Goal: Information Seeking & Learning: Learn about a topic

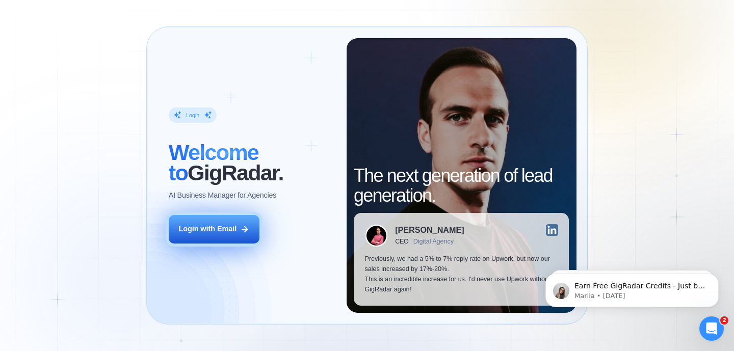
click at [208, 232] on div "Login with Email" at bounding box center [207, 229] width 58 height 10
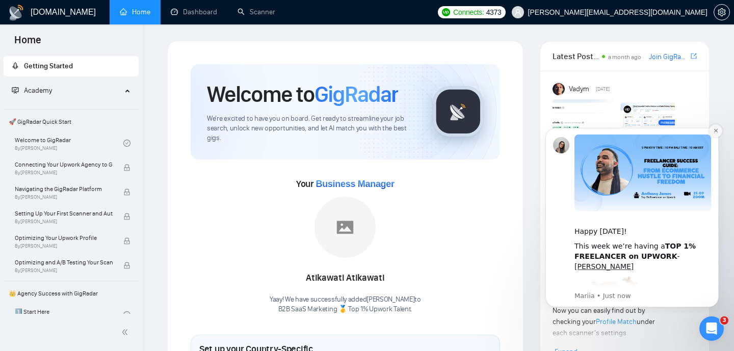
click at [717, 130] on icon "Dismiss notification" at bounding box center [716, 131] width 6 height 6
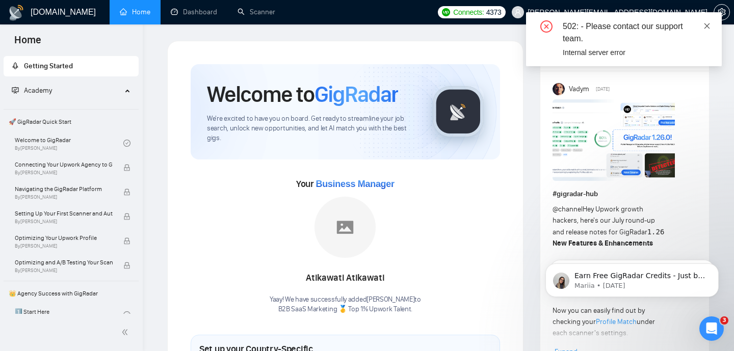
click at [708, 23] on icon "close" at bounding box center [707, 25] width 7 height 7
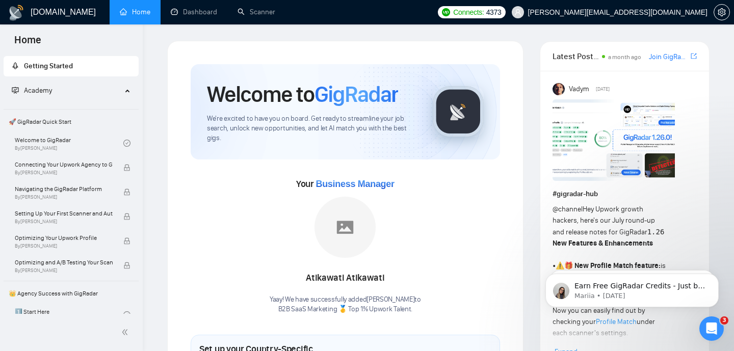
click at [202, 12] on link "Dashboard" at bounding box center [194, 12] width 46 height 9
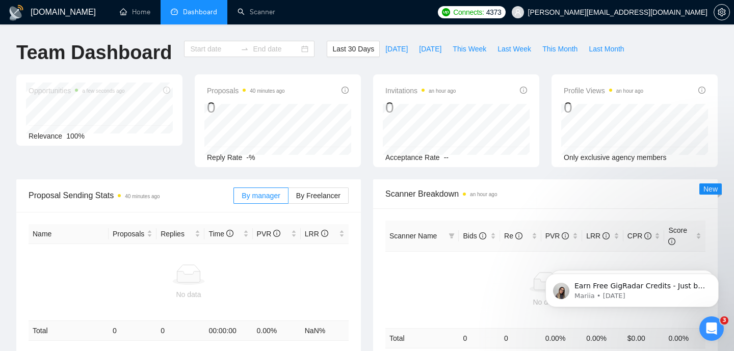
type input "[DATE]"
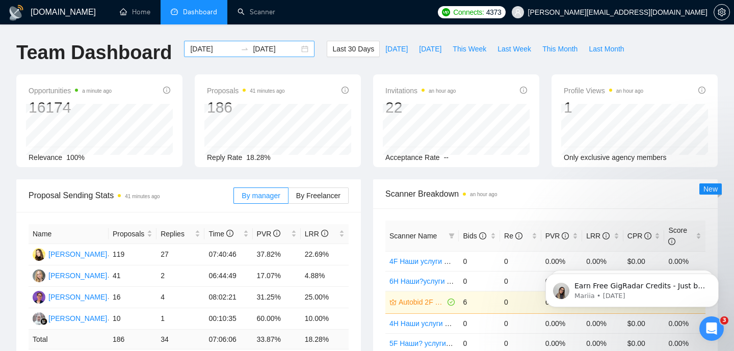
click at [212, 46] on input "[DATE]" at bounding box center [213, 48] width 46 height 11
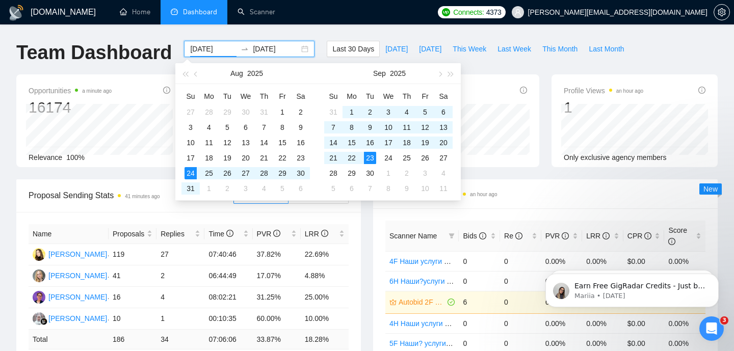
click at [223, 49] on input "[DATE]" at bounding box center [213, 48] width 46 height 11
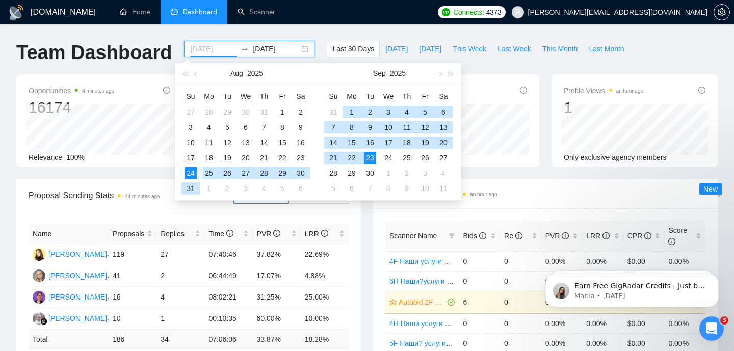
type input "[DATE]"
click at [191, 158] on div "17" at bounding box center [191, 158] width 12 height 12
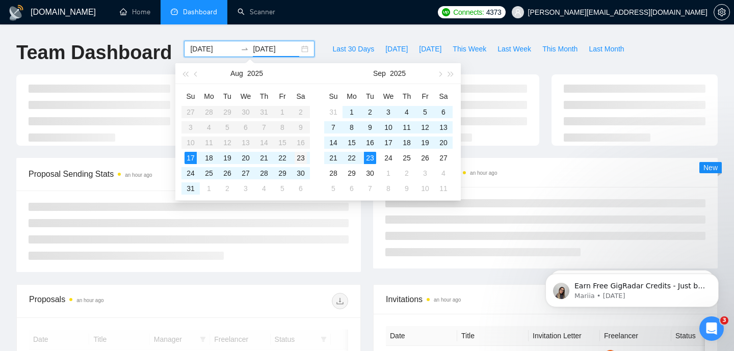
type input "[DATE]"
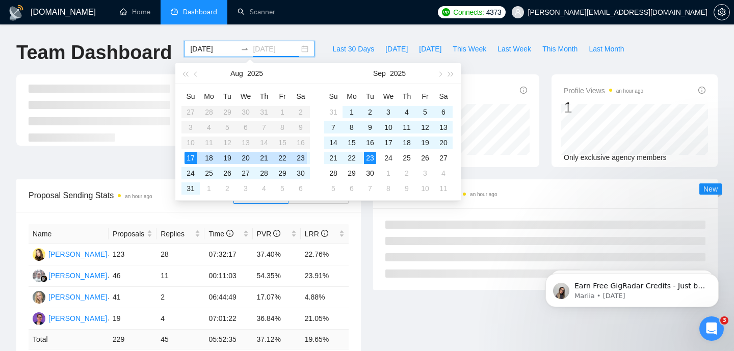
click at [299, 157] on div "23" at bounding box center [301, 158] width 12 height 12
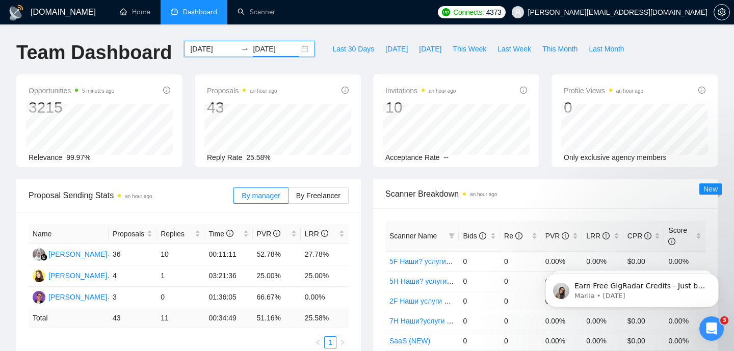
click at [212, 47] on input "[DATE]" at bounding box center [213, 48] width 46 height 11
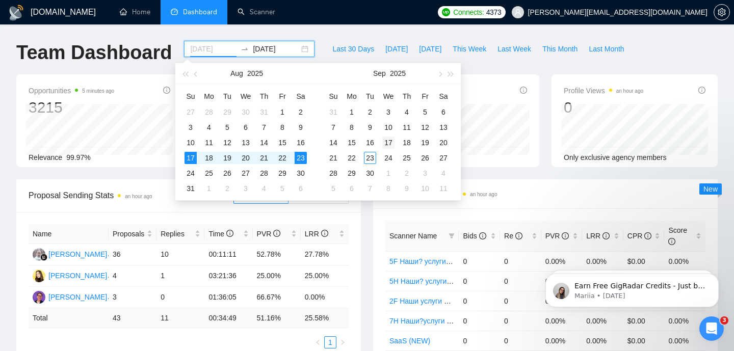
type input "[DATE]"
click at [391, 143] on div "17" at bounding box center [388, 143] width 12 height 12
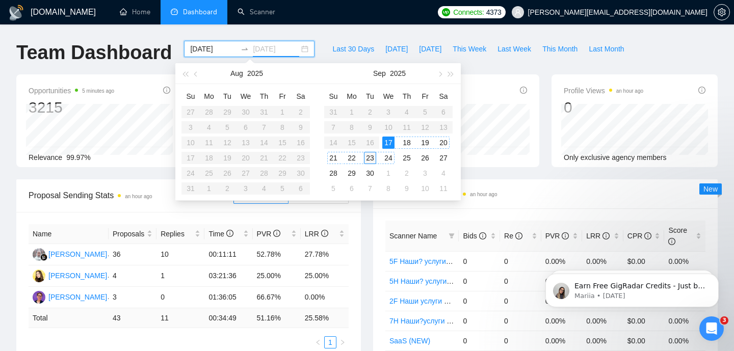
type input "[DATE]"
click at [374, 158] on div "23" at bounding box center [370, 158] width 12 height 12
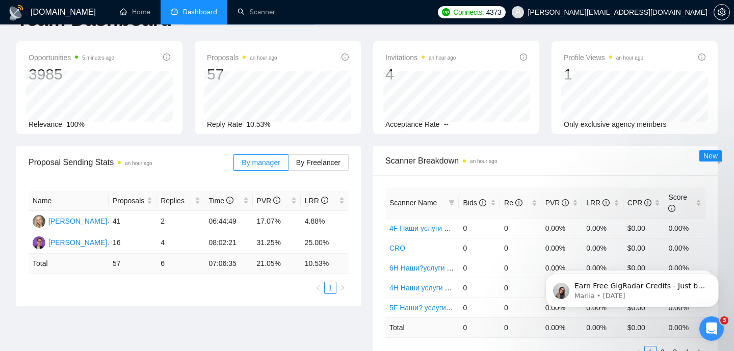
scroll to position [35, 0]
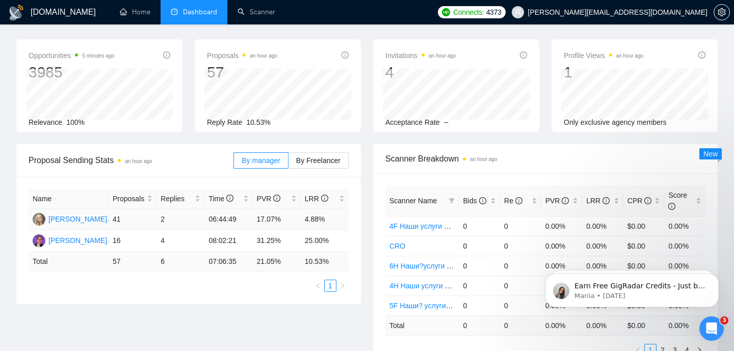
click at [118, 219] on td "41" at bounding box center [133, 219] width 48 height 21
click at [261, 222] on td "17.07%" at bounding box center [277, 219] width 48 height 21
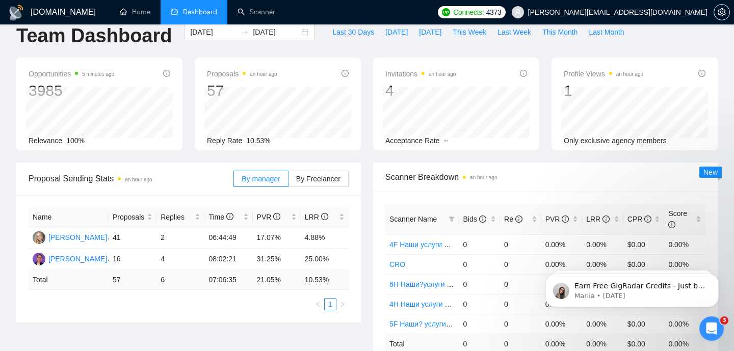
scroll to position [15, 0]
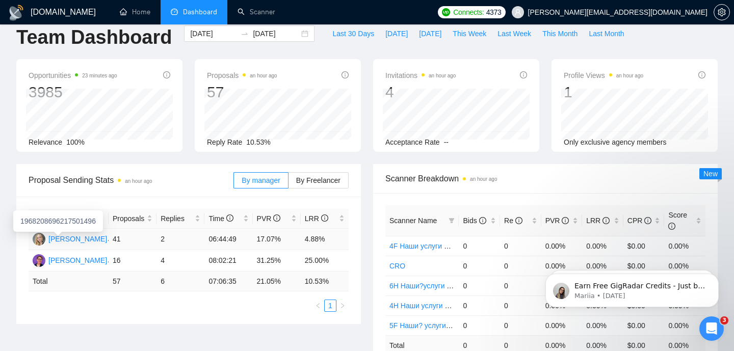
click at [81, 235] on div "[PERSON_NAME]" at bounding box center [77, 239] width 59 height 11
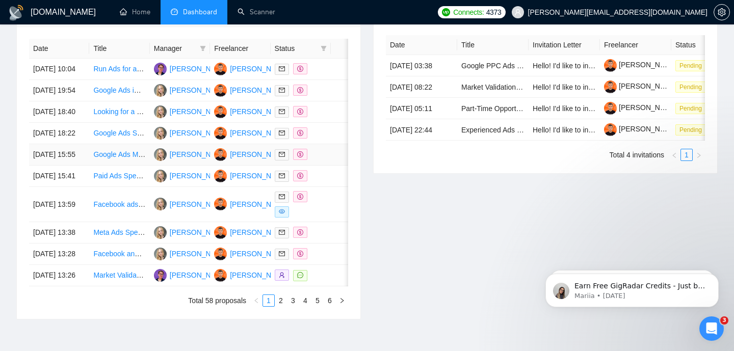
scroll to position [426, 0]
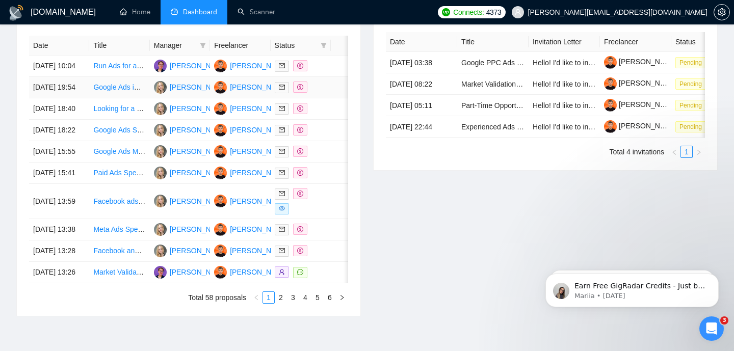
click at [132, 91] on link "Google Ads iOS App Install Campaigns Audit Needed" at bounding box center [177, 87] width 169 height 8
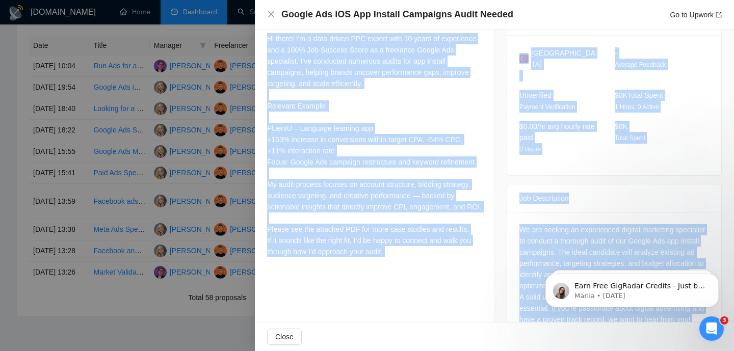
scroll to position [353, 0]
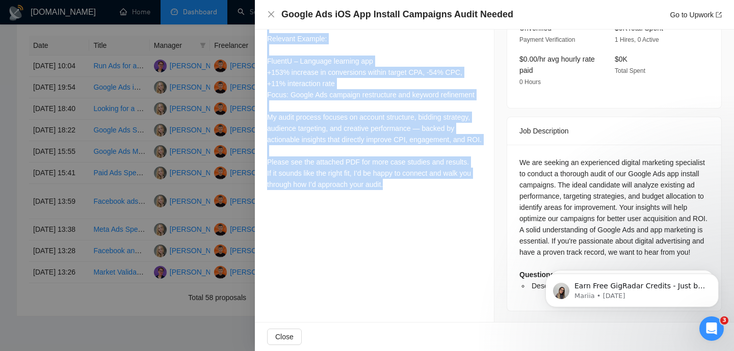
drag, startPoint x: 266, startPoint y: 99, endPoint x: 393, endPoint y: 205, distance: 165.5
click at [393, 205] on div "Describe your recent experience with similar projects Please see the attached P…" at bounding box center [374, 40] width 239 height 332
copy div "Hi there! I'm a data-driven PPC expert with 10 years of experience and a 100% J…"
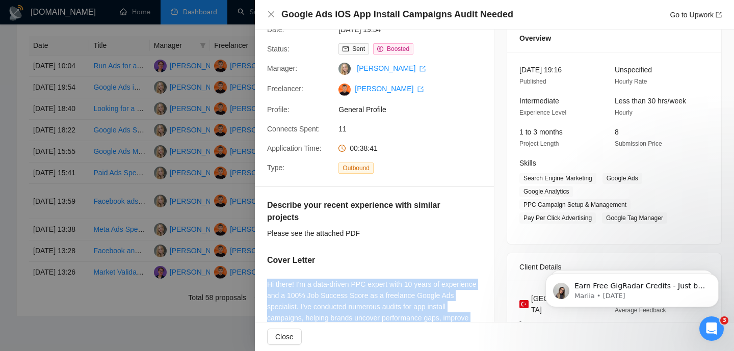
scroll to position [0, 0]
